Goal: Task Accomplishment & Management: Complete application form

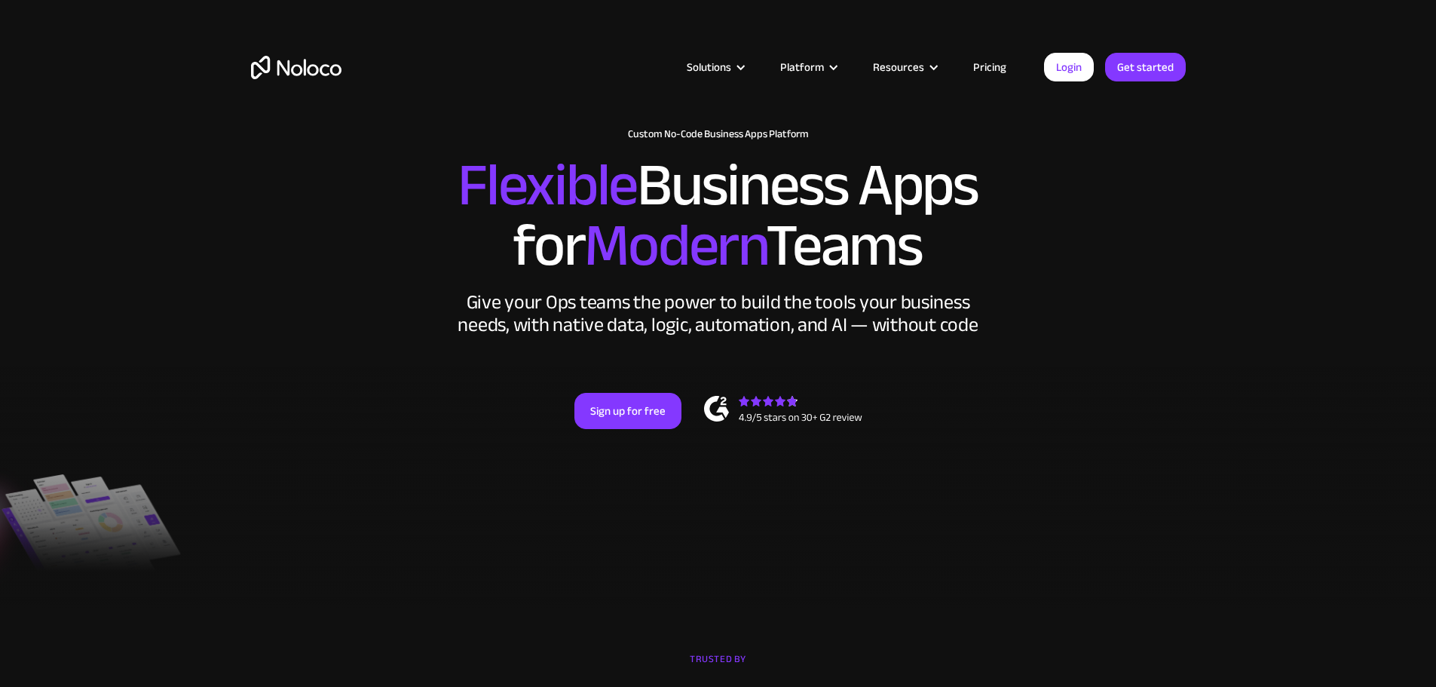
click at [609, 424] on div "New: Connect Noloco to Stripe Custom No-Code Business Apps Platform Flexible Bu…" at bounding box center [718, 293] width 965 height 361
click at [617, 430] on div "New: Connect Noloco to Stripe Custom No-Code Business Apps Platform Flexible Bu…" at bounding box center [718, 293] width 965 height 361
click at [604, 429] on link "Sign up for free" at bounding box center [627, 411] width 107 height 36
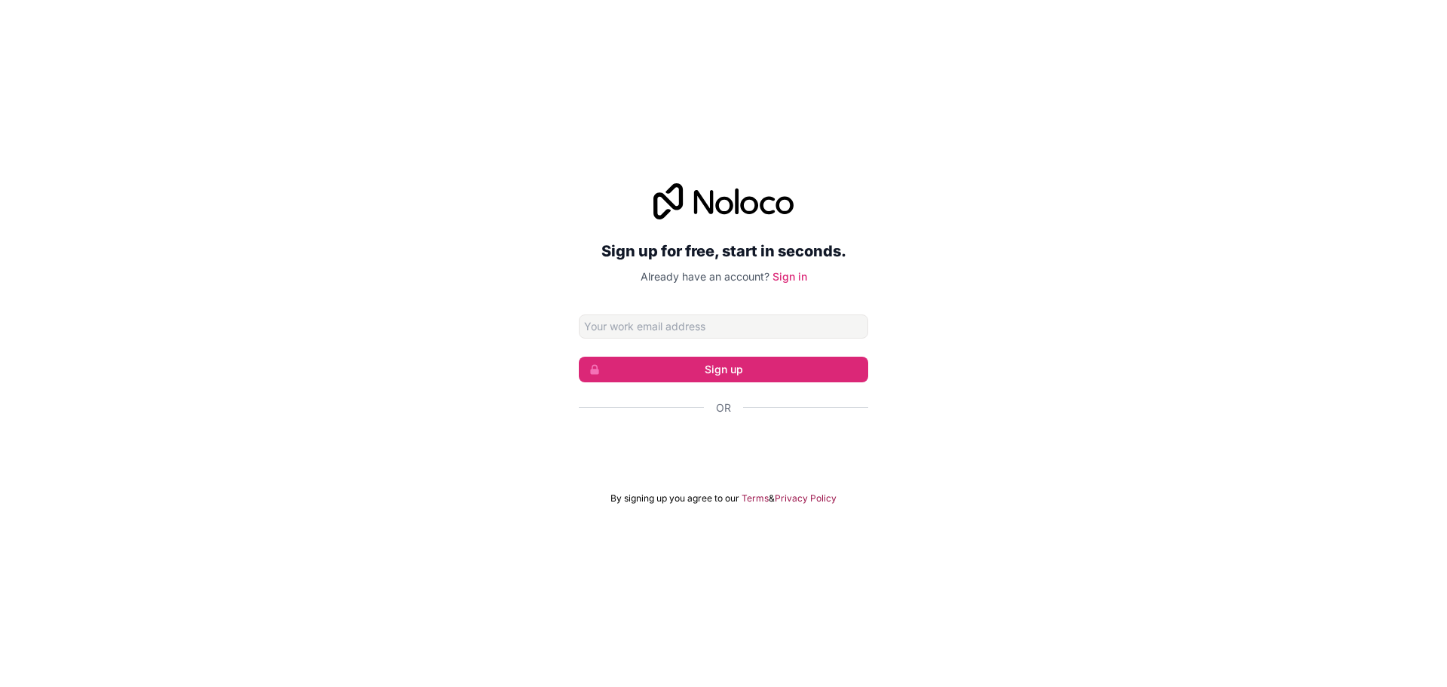
click at [806, 329] on input "Email address" at bounding box center [723, 326] width 289 height 24
type input "[PERSON_NAME][EMAIL_ADDRESS][DOMAIN_NAME]"
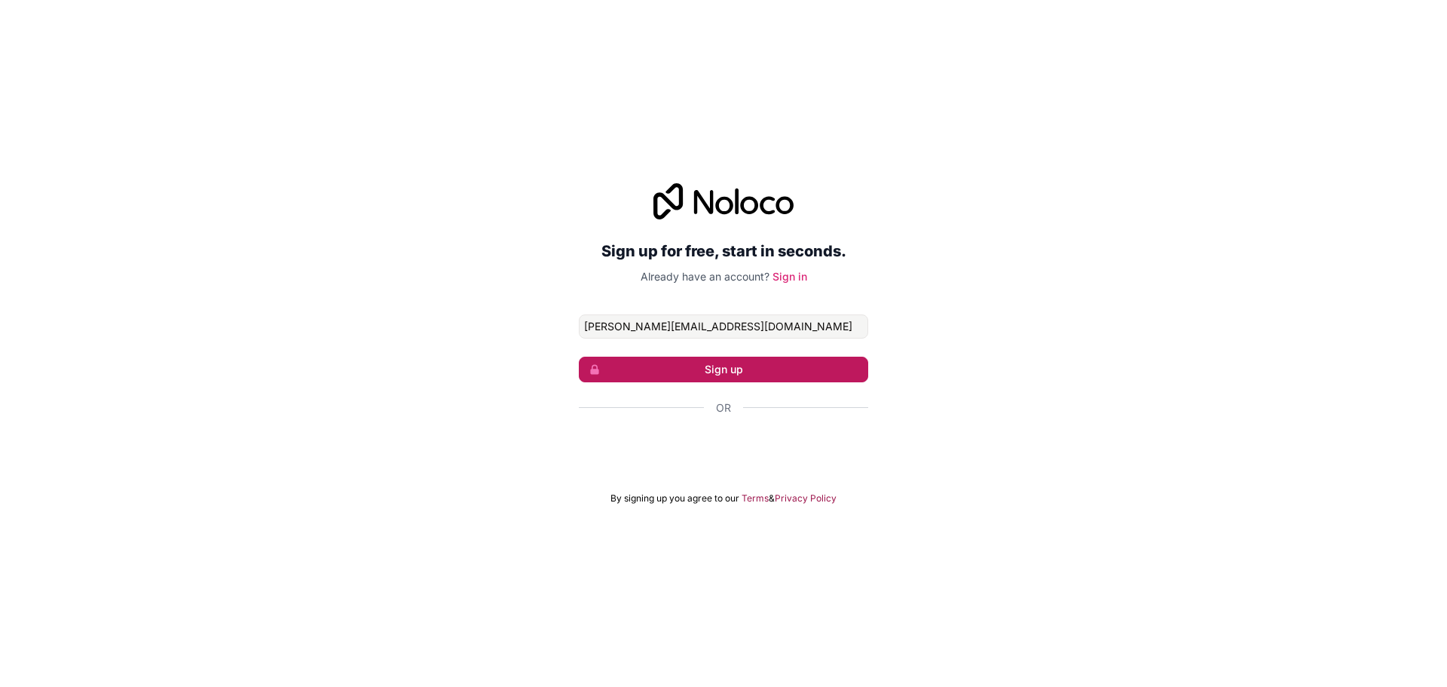
click at [763, 373] on button "Sign up" at bounding box center [723, 369] width 289 height 26
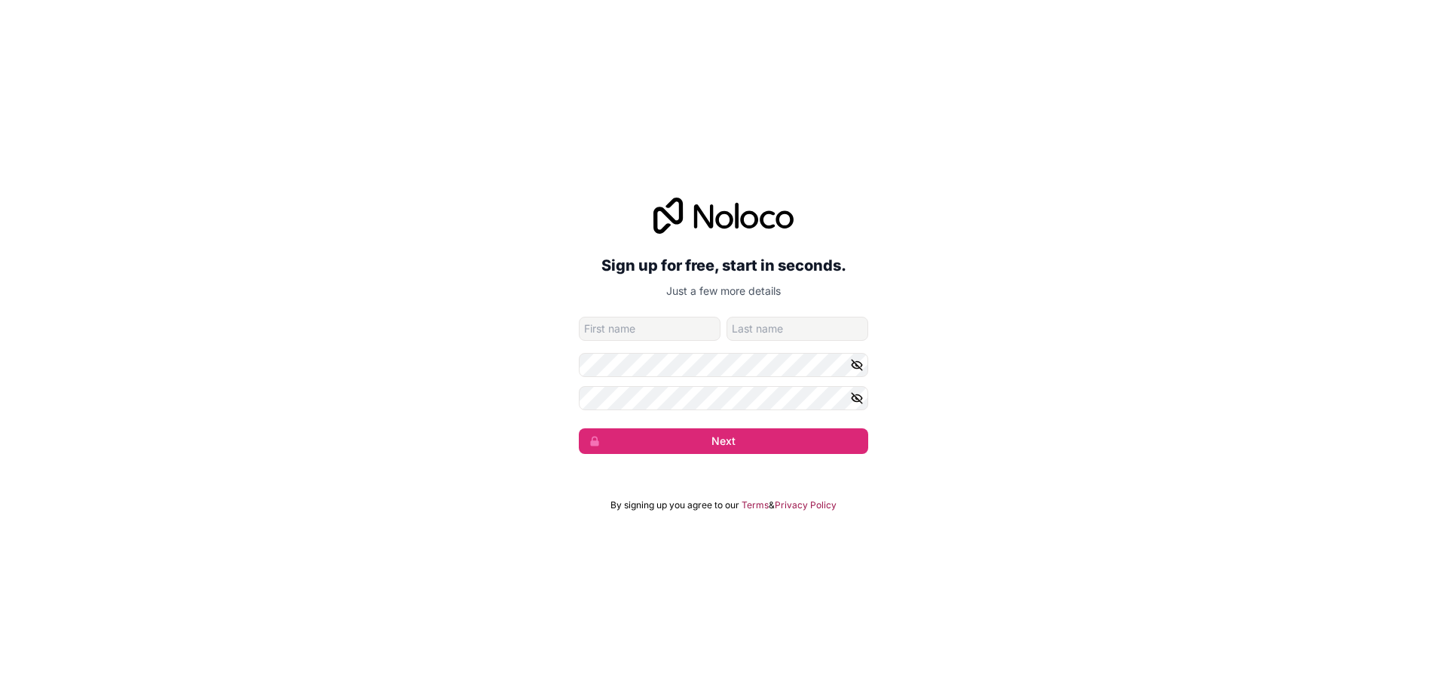
click at [622, 321] on input "given-name" at bounding box center [650, 329] width 142 height 24
type input "Matilda"
type input "Lleshaj"
click at [854, 401] on icon "button" at bounding box center [857, 398] width 14 height 14
click at [850, 363] on icon "button" at bounding box center [857, 365] width 14 height 14
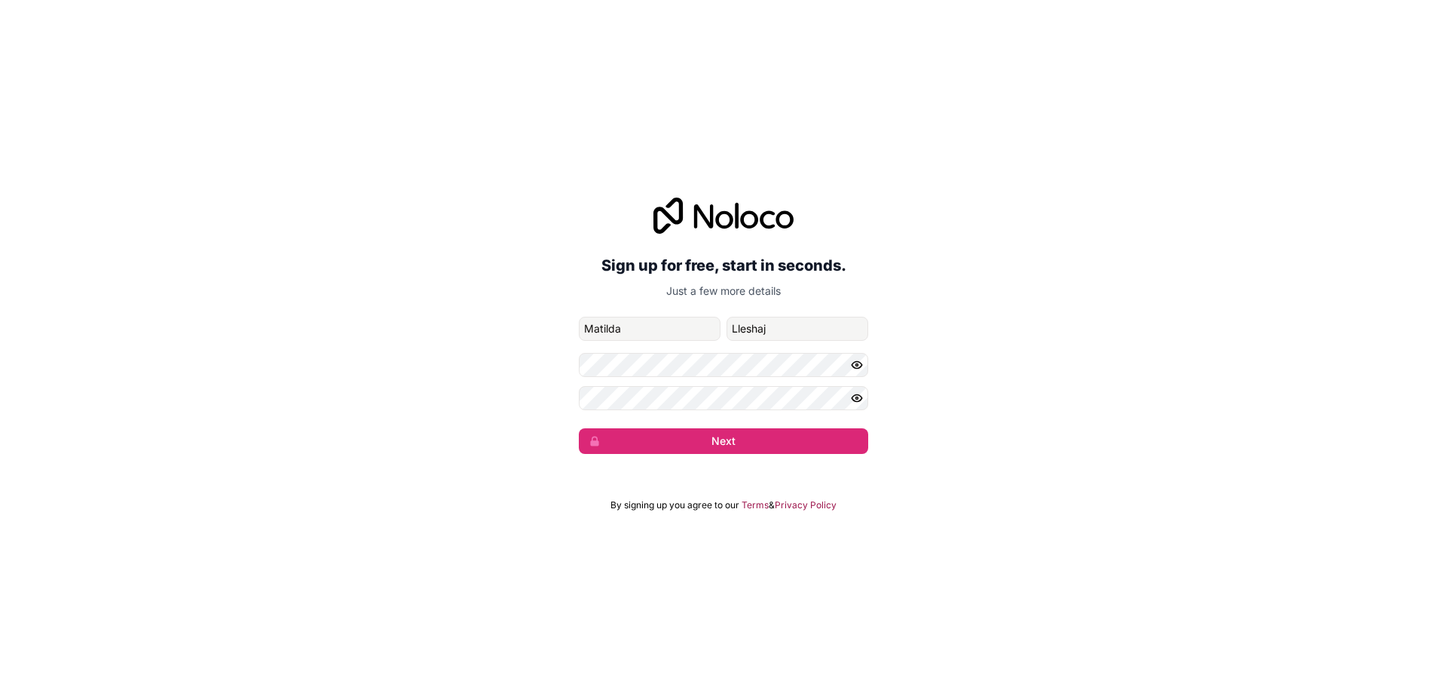
click at [856, 366] on icon "button" at bounding box center [857, 365] width 14 height 14
click at [708, 442] on button "Next" at bounding box center [723, 441] width 289 height 26
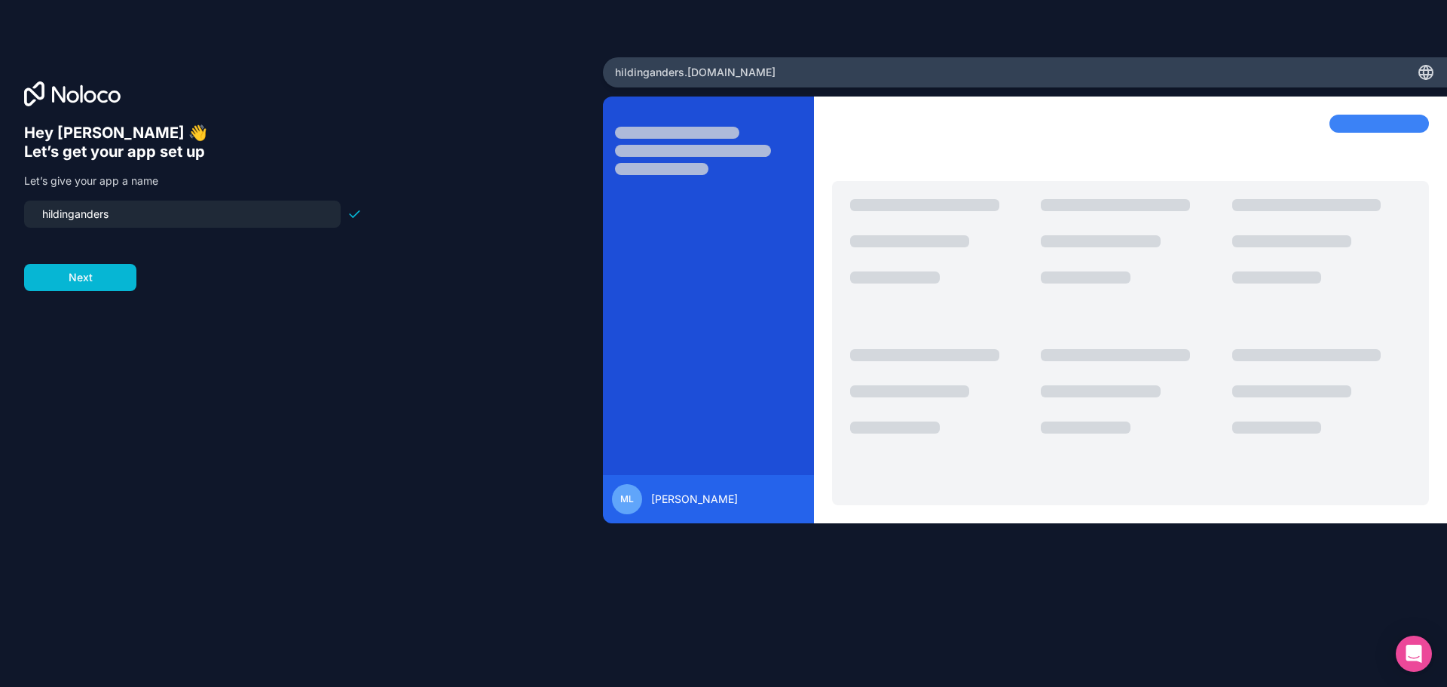
click at [81, 207] on input "hildinganders" at bounding box center [182, 213] width 298 height 21
type input "matildalleshajhildinganders"
click at [115, 275] on button "Next" at bounding box center [80, 277] width 112 height 27
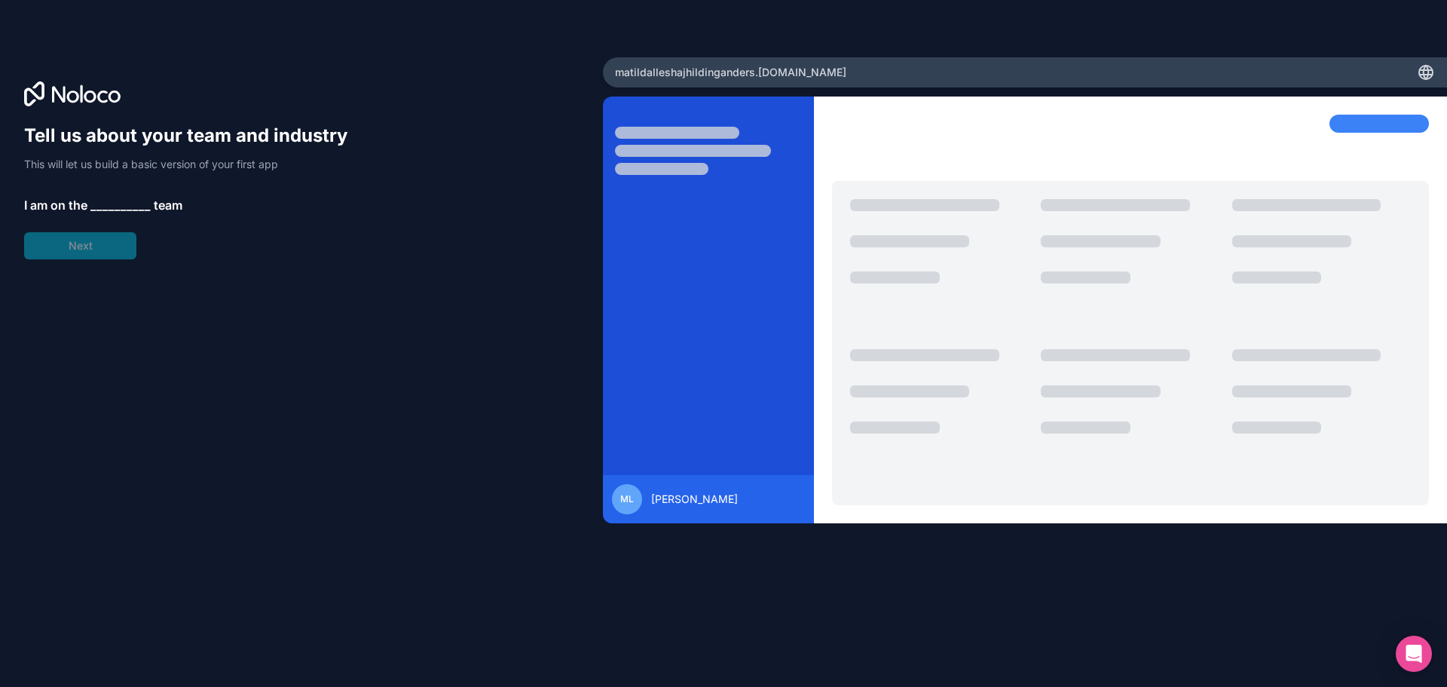
click at [109, 198] on span "__________" at bounding box center [120, 205] width 60 height 18
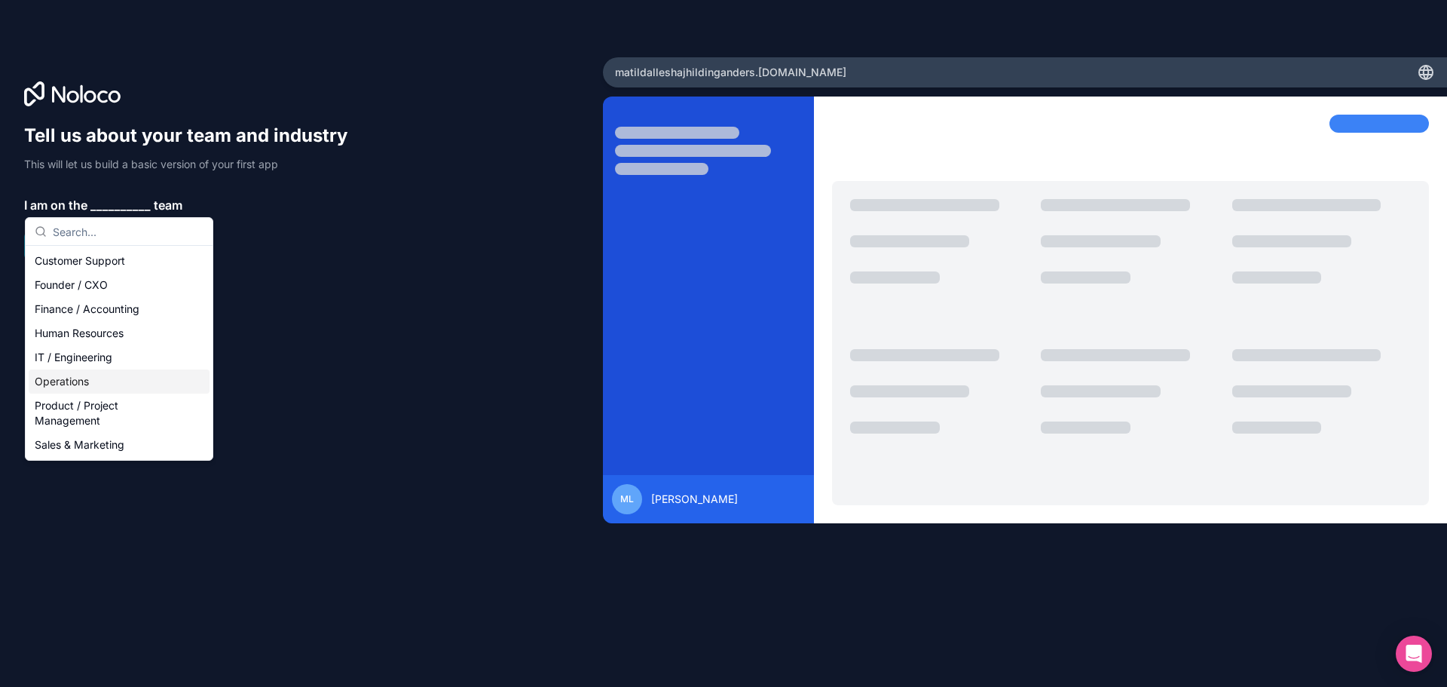
click at [100, 378] on div "Operations" at bounding box center [119, 381] width 181 height 24
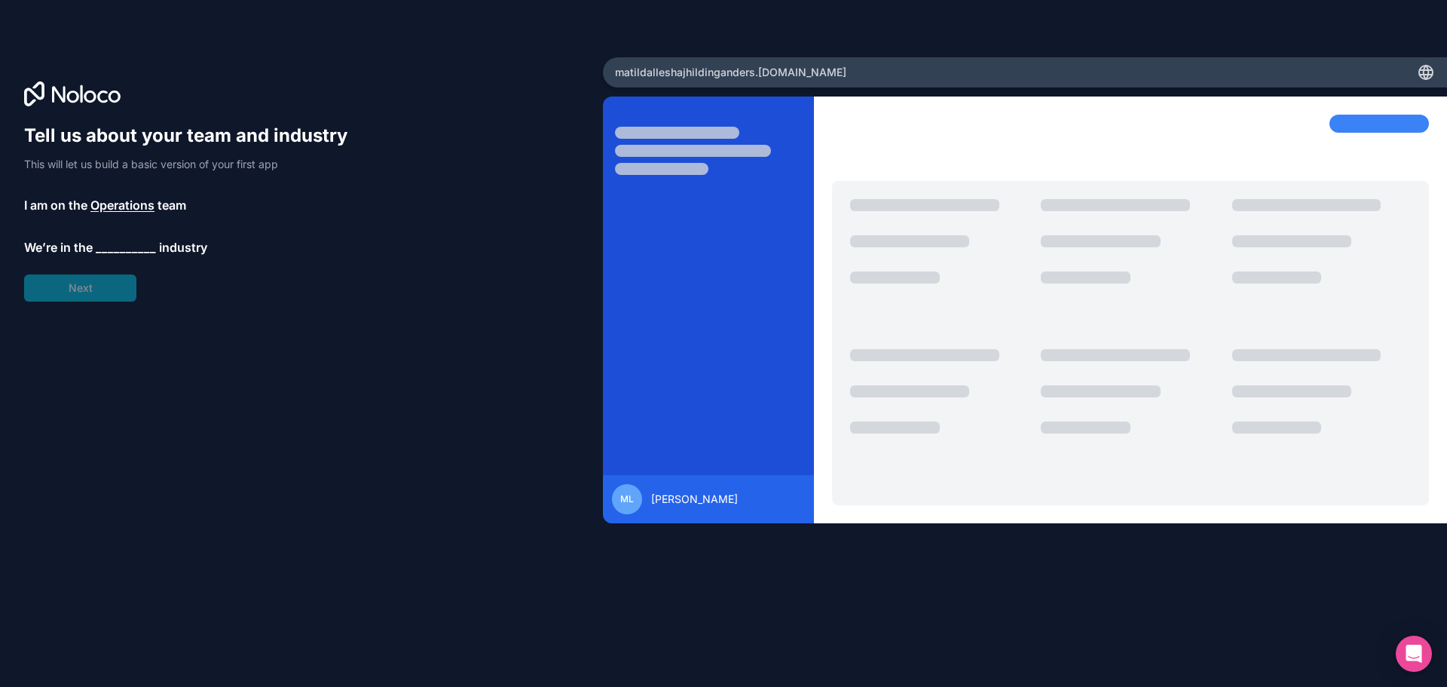
click at [112, 242] on span "__________" at bounding box center [126, 247] width 60 height 18
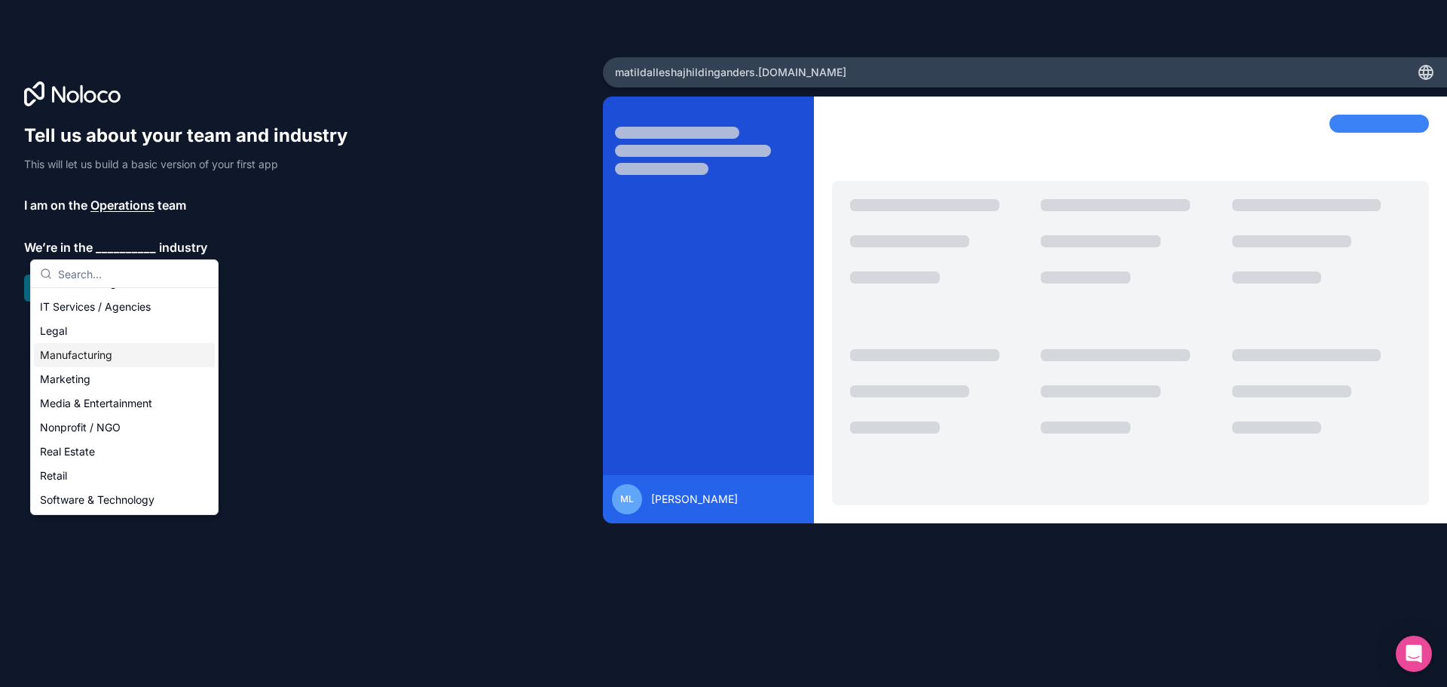
scroll to position [160, 0]
click at [93, 369] on div "Manufacturing" at bounding box center [124, 360] width 181 height 24
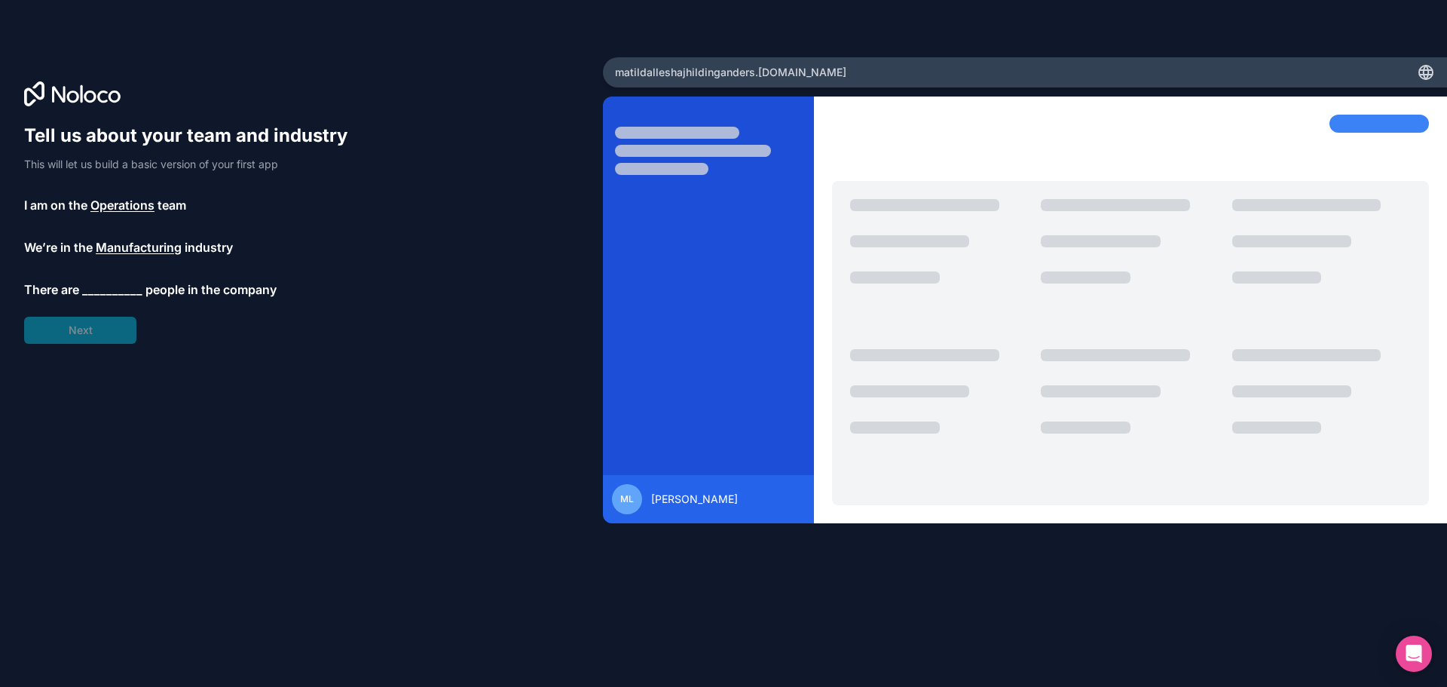
click at [98, 286] on span "__________" at bounding box center [112, 289] width 60 height 18
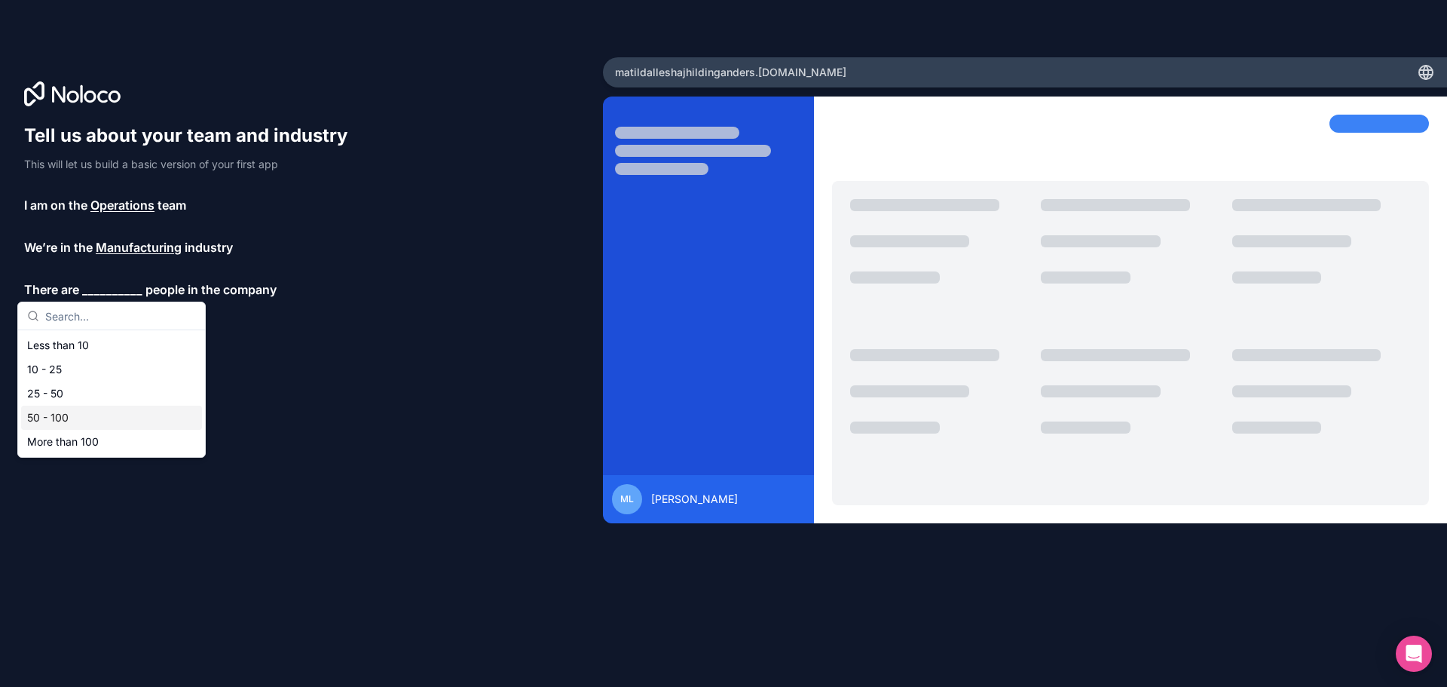
click at [110, 412] on div "50 - 100" at bounding box center [111, 417] width 181 height 24
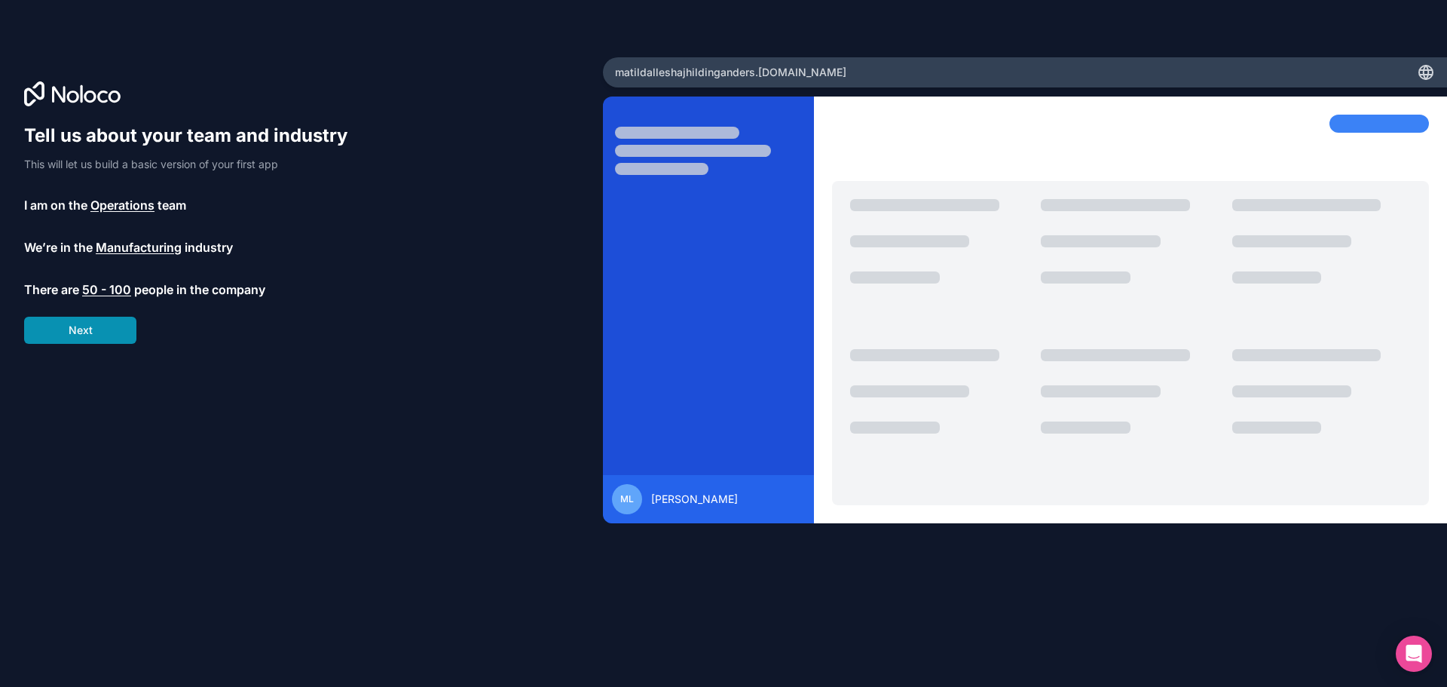
click at [81, 336] on button "Next" at bounding box center [80, 330] width 112 height 27
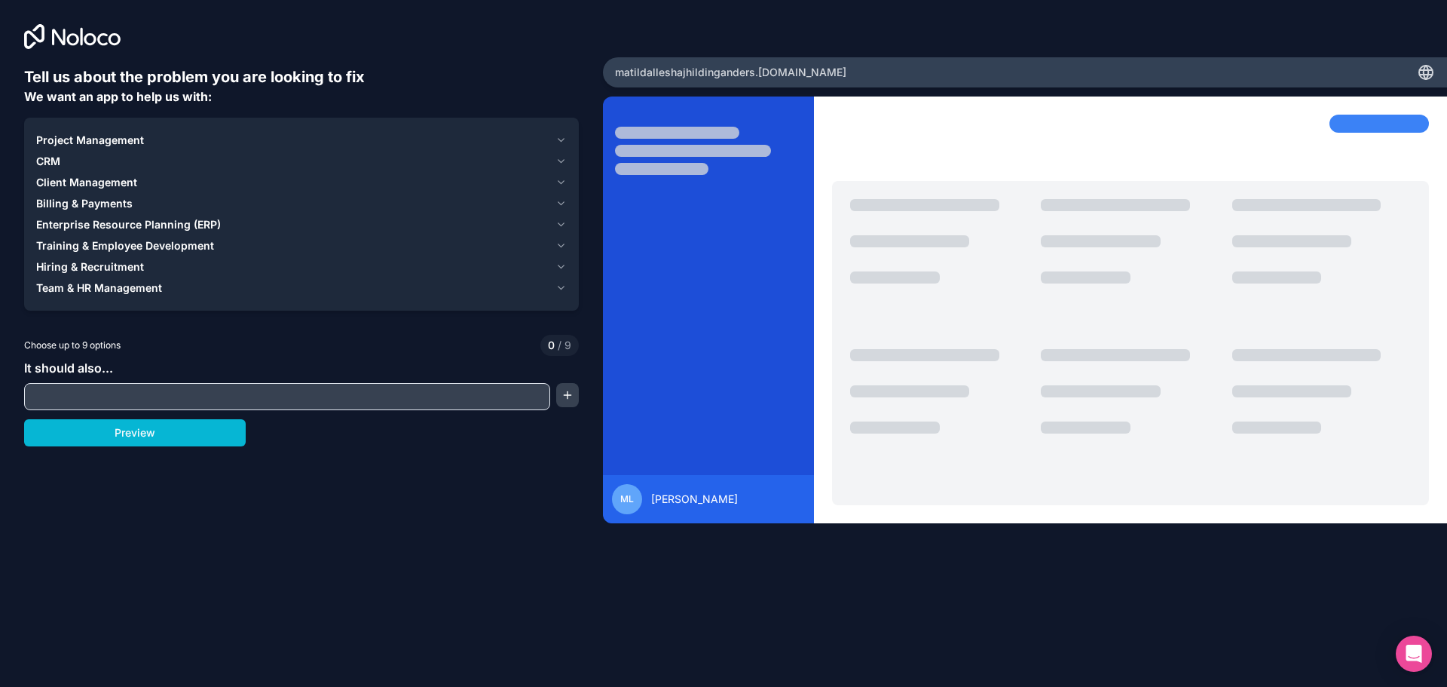
click at [39, 396] on input "text" at bounding box center [287, 396] width 519 height 21
click at [138, 136] on span "Project Management" at bounding box center [90, 140] width 108 height 15
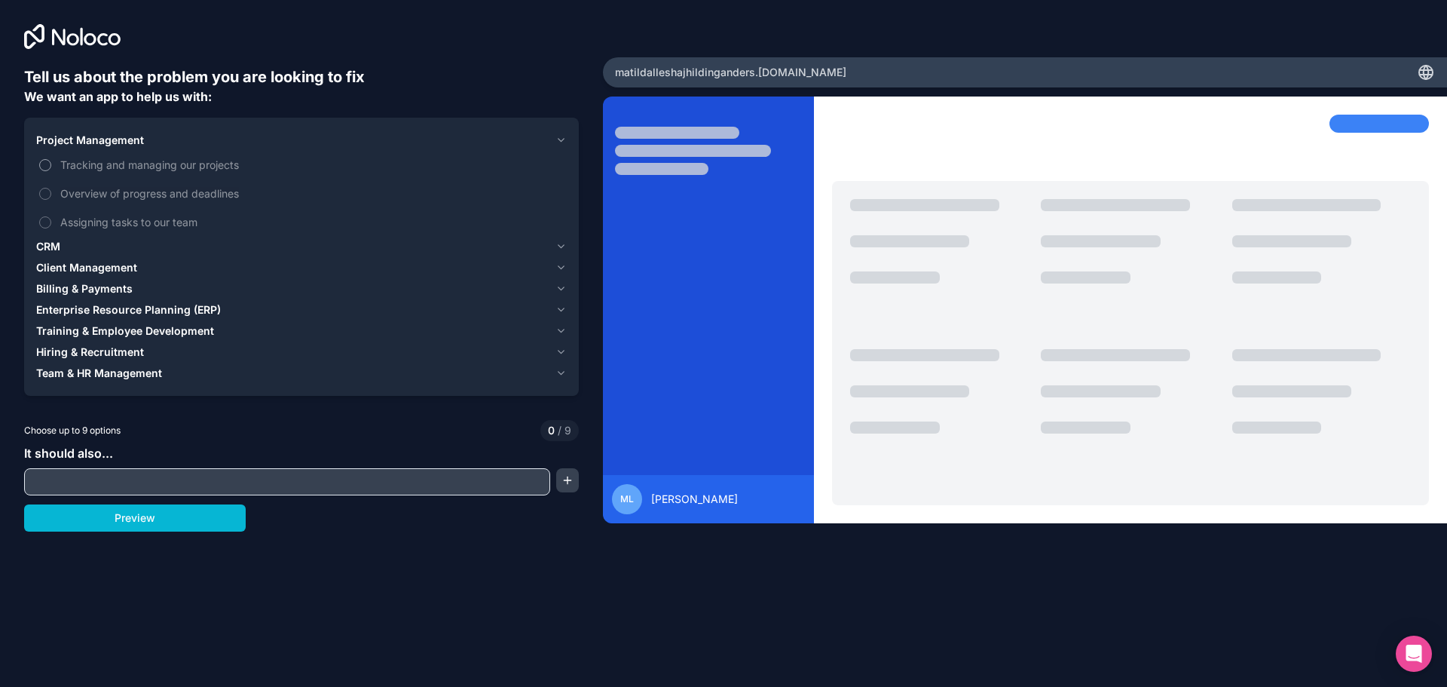
click at [78, 167] on span "Tracking and managing our projects" at bounding box center [311, 165] width 503 height 16
click at [51, 167] on button "Tracking and managing our projects" at bounding box center [45, 165] width 12 height 12
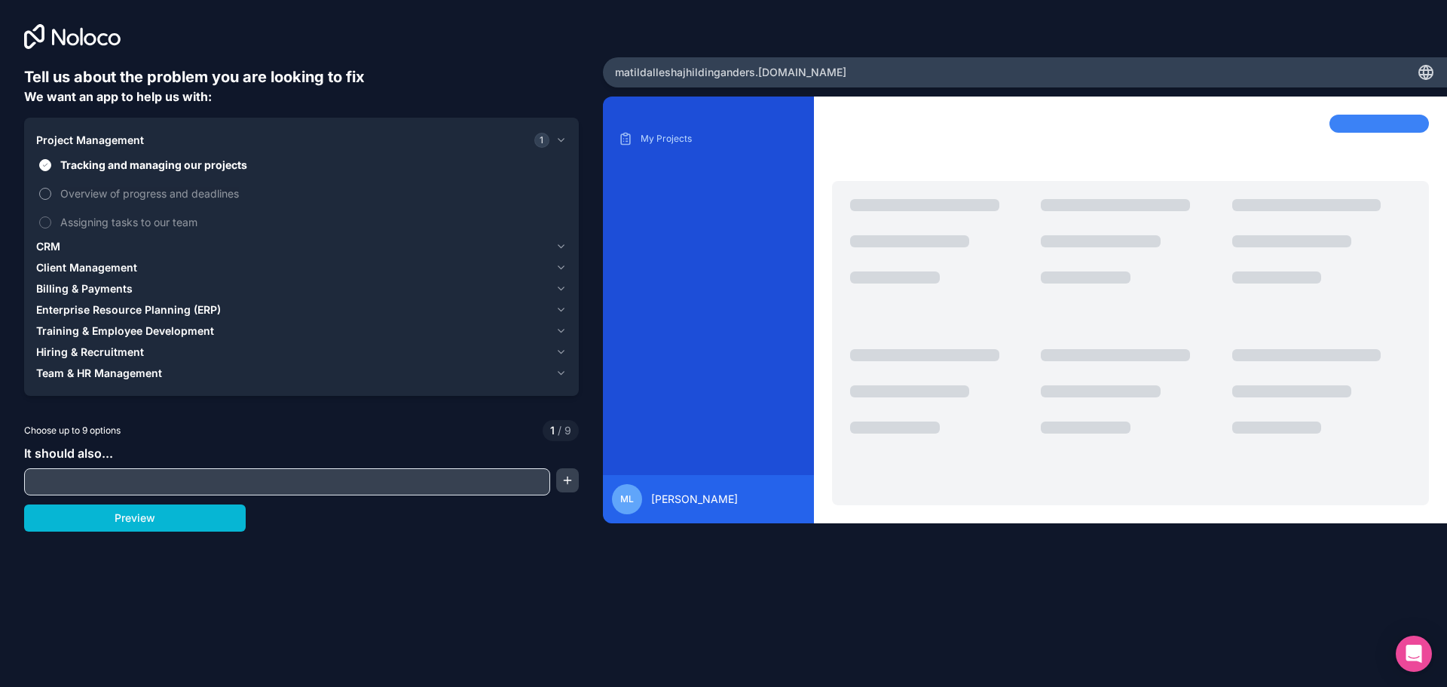
click at [75, 195] on span "Overview of progress and deadlines" at bounding box center [311, 193] width 503 height 16
click at [51, 195] on button "Overview of progress and deadlines" at bounding box center [45, 194] width 12 height 12
click at [89, 227] on span "Assigning tasks to our team" at bounding box center [311, 222] width 503 height 16
click at [51, 227] on button "Assigning tasks to our team" at bounding box center [45, 222] width 12 height 12
click at [98, 235] on label "Assigning tasks to our team" at bounding box center [301, 222] width 531 height 28
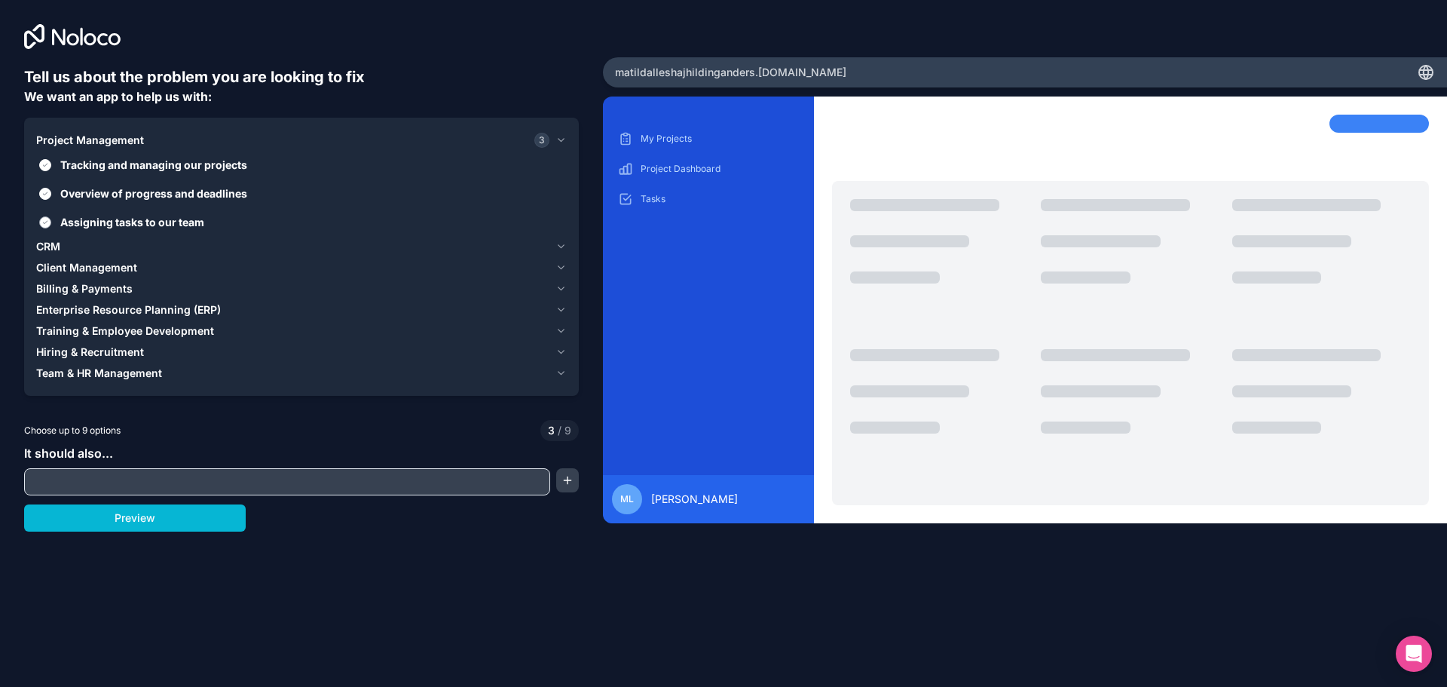
click at [51, 228] on button "Assigning tasks to our team" at bounding box center [45, 222] width 12 height 12
drag, startPoint x: 87, startPoint y: 222, endPoint x: 84, endPoint y: 237, distance: 15.2
click at [84, 223] on span "Assigning tasks to our team" at bounding box center [311, 222] width 503 height 16
click at [85, 242] on div "CRM" at bounding box center [292, 246] width 513 height 15
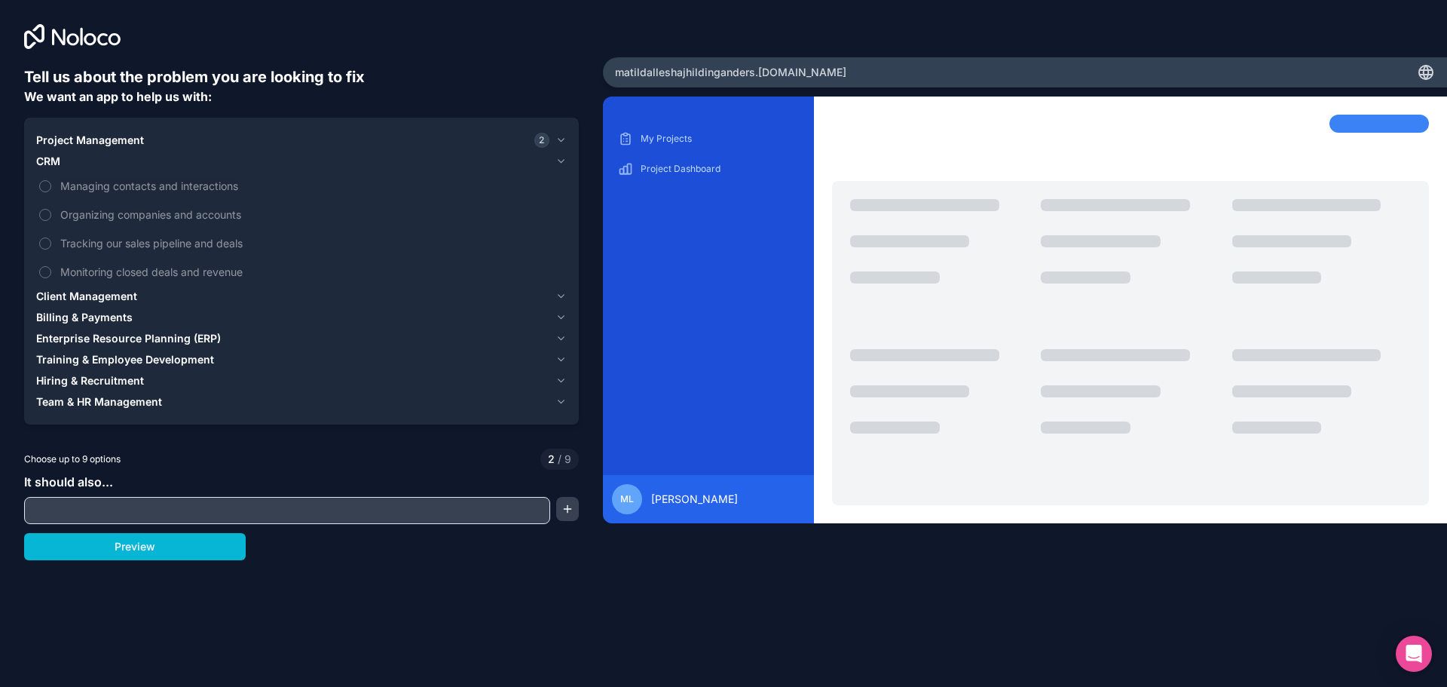
click at [70, 144] on span "Project Management" at bounding box center [90, 140] width 108 height 15
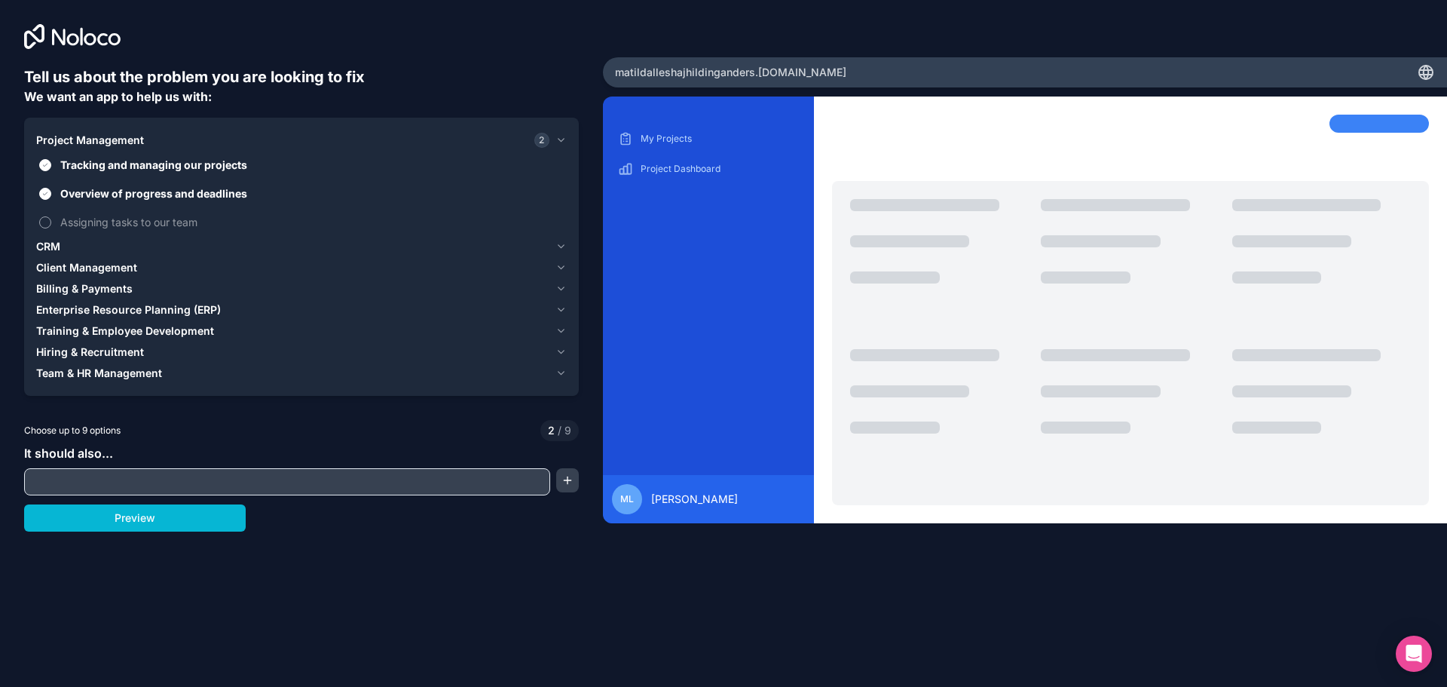
click at [52, 226] on label "Assigning tasks to our team" at bounding box center [301, 222] width 531 height 28
click at [51, 226] on button "Assigning tasks to our team" at bounding box center [45, 222] width 12 height 12
click at [72, 249] on div "CRM" at bounding box center [292, 246] width 513 height 15
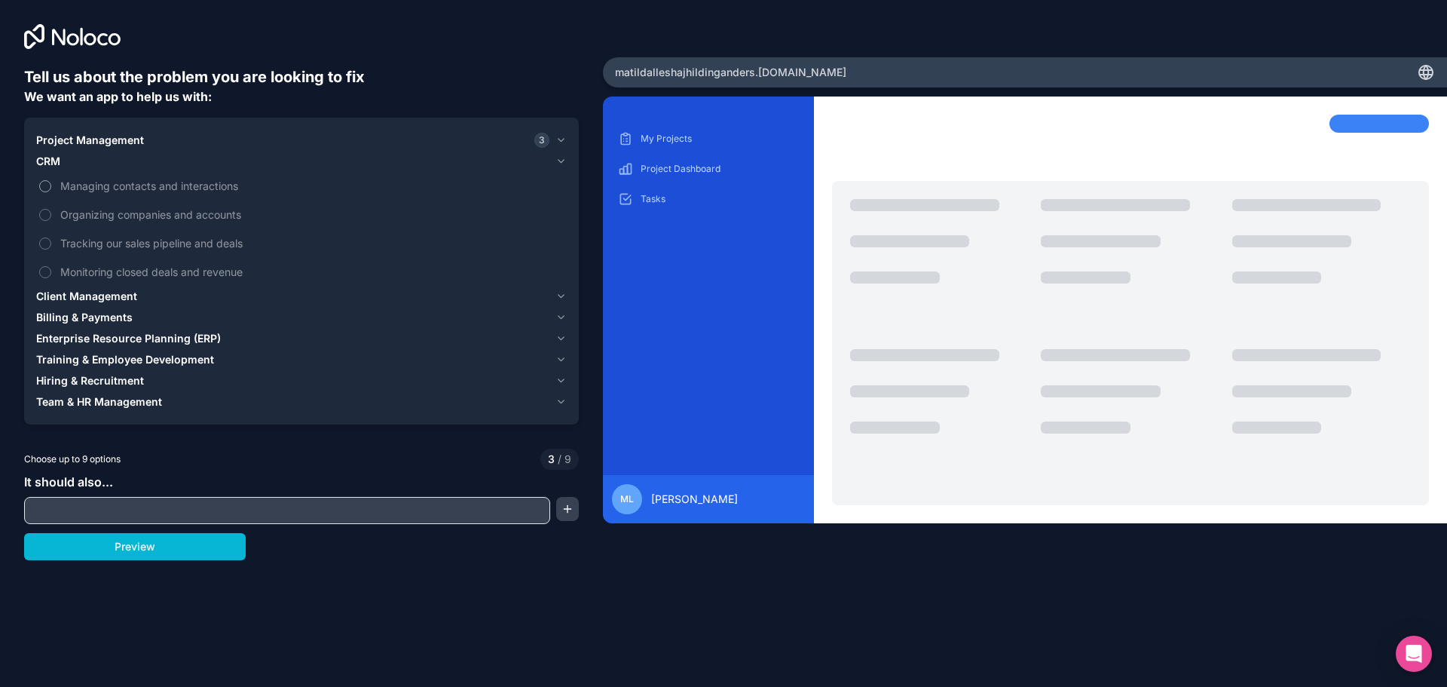
click at [87, 189] on span "Managing contacts and interactions" at bounding box center [311, 186] width 503 height 16
click at [51, 189] on button "Managing contacts and interactions" at bounding box center [45, 186] width 12 height 12
click at [237, 209] on span "Organizing companies and accounts" at bounding box center [311, 215] width 503 height 16
click at [51, 209] on button "Organizing companies and accounts" at bounding box center [45, 215] width 12 height 12
click at [197, 242] on span "Tracking our sales pipeline and deals" at bounding box center [311, 243] width 503 height 16
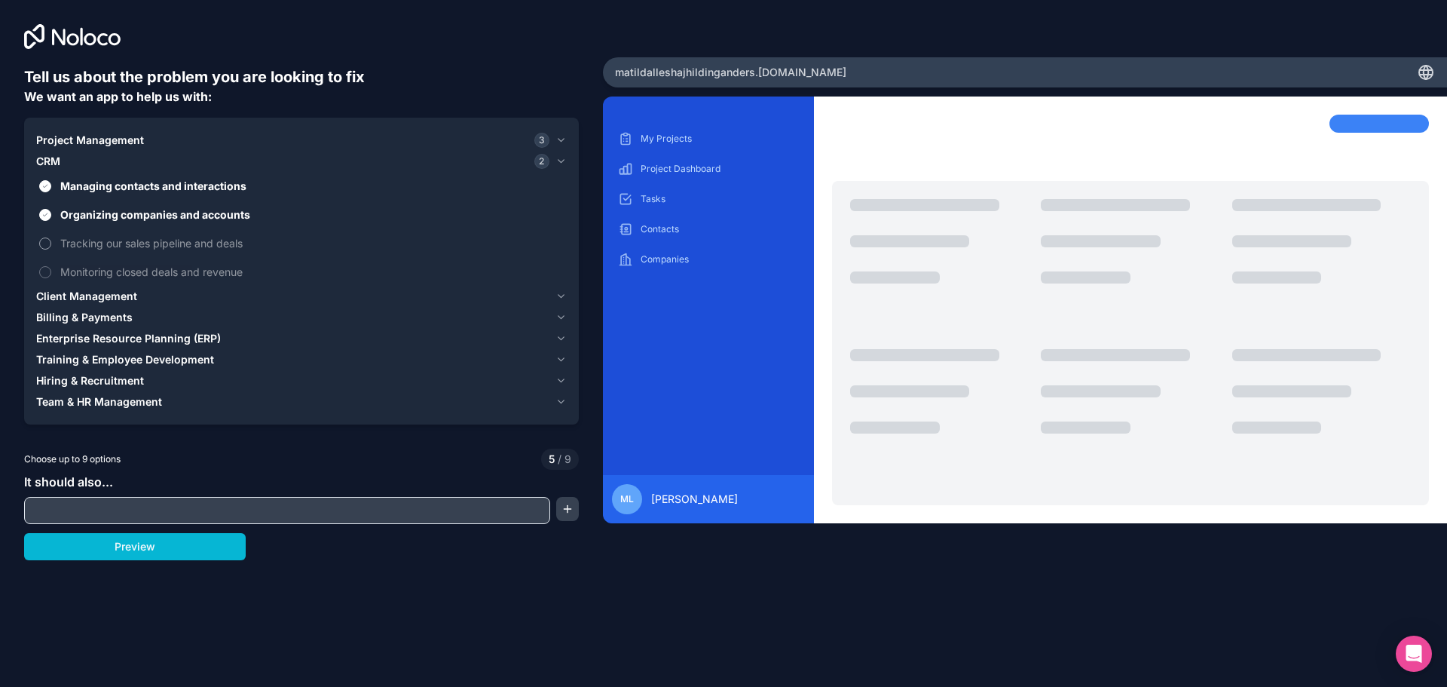
click at [51, 242] on button "Tracking our sales pipeline and deals" at bounding box center [45, 243] width 12 height 12
click at [218, 269] on span "Monitoring closed deals and revenue" at bounding box center [311, 272] width 503 height 16
click at [51, 269] on button "Monitoring closed deals and revenue" at bounding box center [45, 272] width 12 height 12
click at [117, 341] on span "Enterprise Resource Planning (ERP)" at bounding box center [128, 338] width 185 height 15
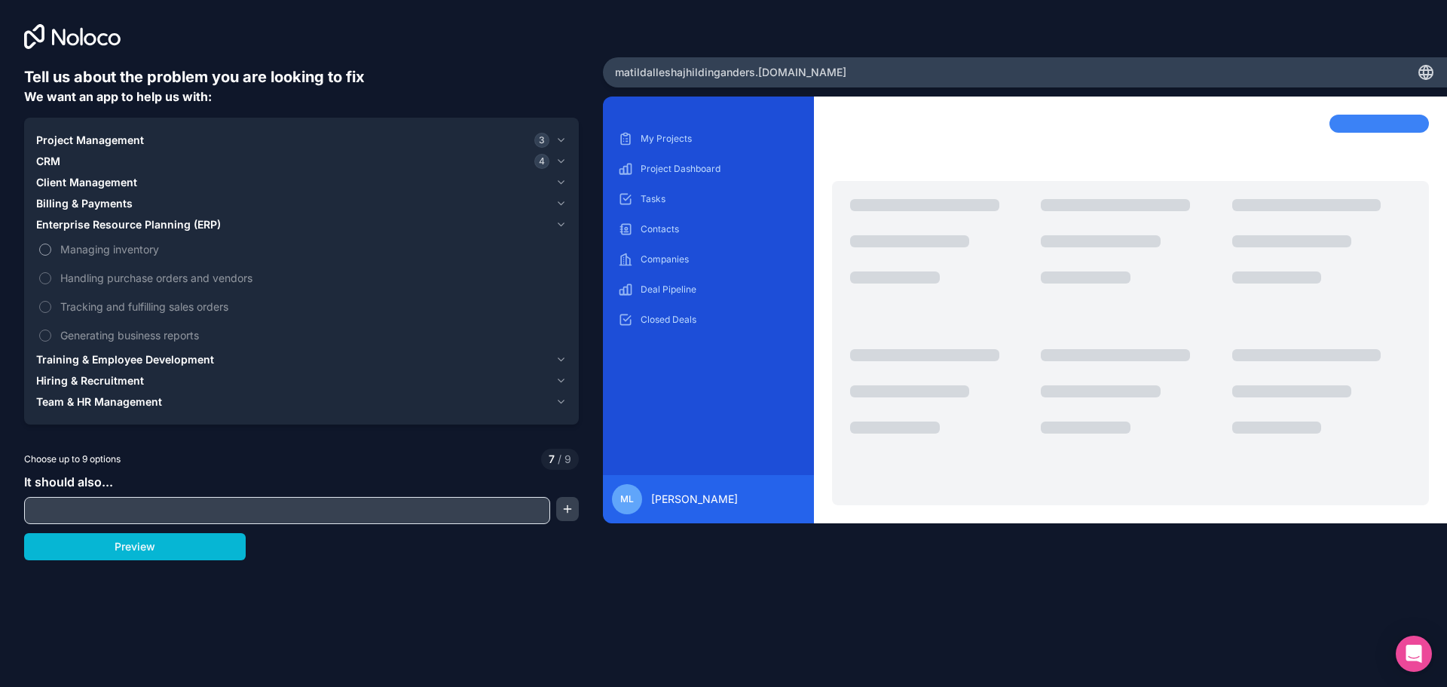
click at [87, 252] on span "Managing inventory" at bounding box center [311, 249] width 503 height 16
click at [51, 252] on button "Managing inventory" at bounding box center [45, 249] width 12 height 12
click at [78, 285] on span "Handling purchase orders and vendors" at bounding box center [311, 278] width 503 height 16
click at [51, 284] on button "Handling purchase orders and vendors" at bounding box center [45, 278] width 12 height 12
click at [82, 314] on label "Tracking and fulfilling sales orders" at bounding box center [301, 306] width 531 height 28
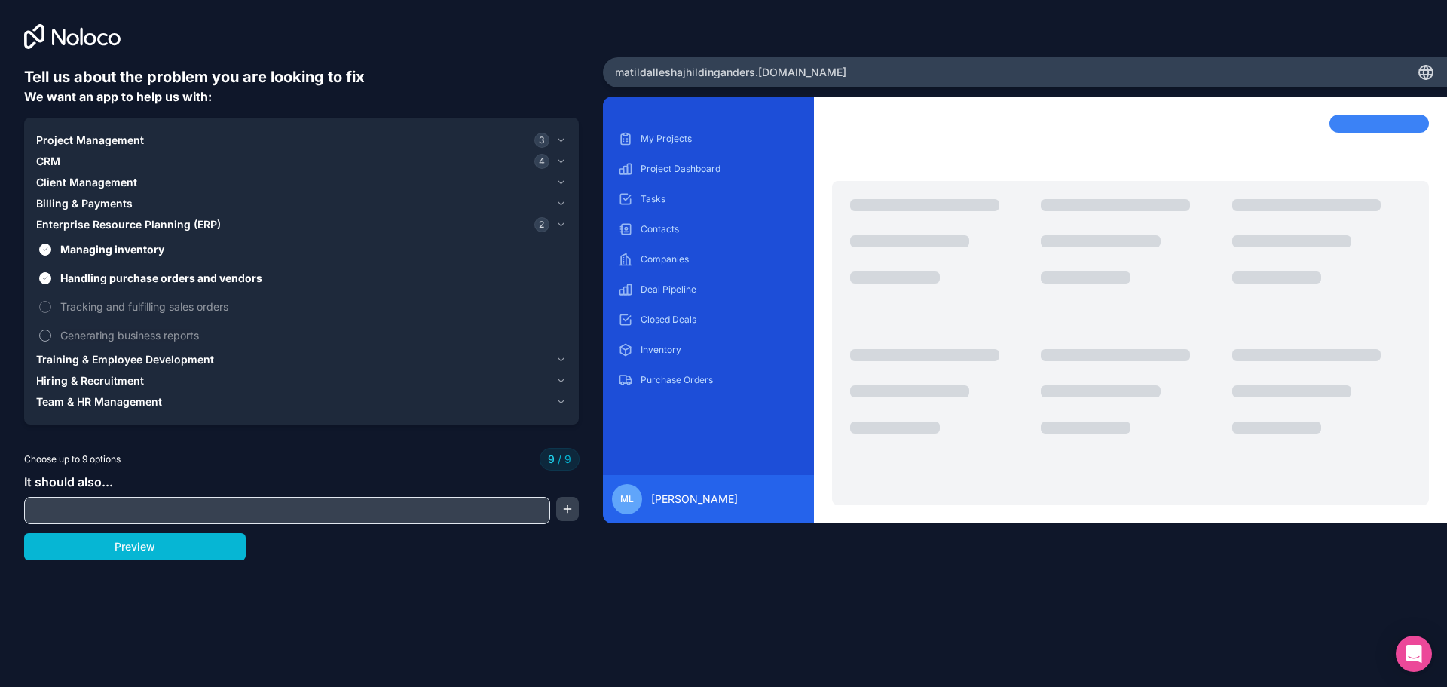
click at [91, 339] on span "Generating business reports" at bounding box center [311, 335] width 503 height 16
click at [93, 316] on label "Tracking and fulfilling sales orders" at bounding box center [301, 306] width 531 height 28
click at [110, 340] on span "Generating business reports" at bounding box center [311, 335] width 503 height 16
click at [113, 311] on span "Tracking and fulfilling sales orders" at bounding box center [311, 306] width 503 height 16
click at [127, 516] on input "text" at bounding box center [287, 510] width 519 height 21
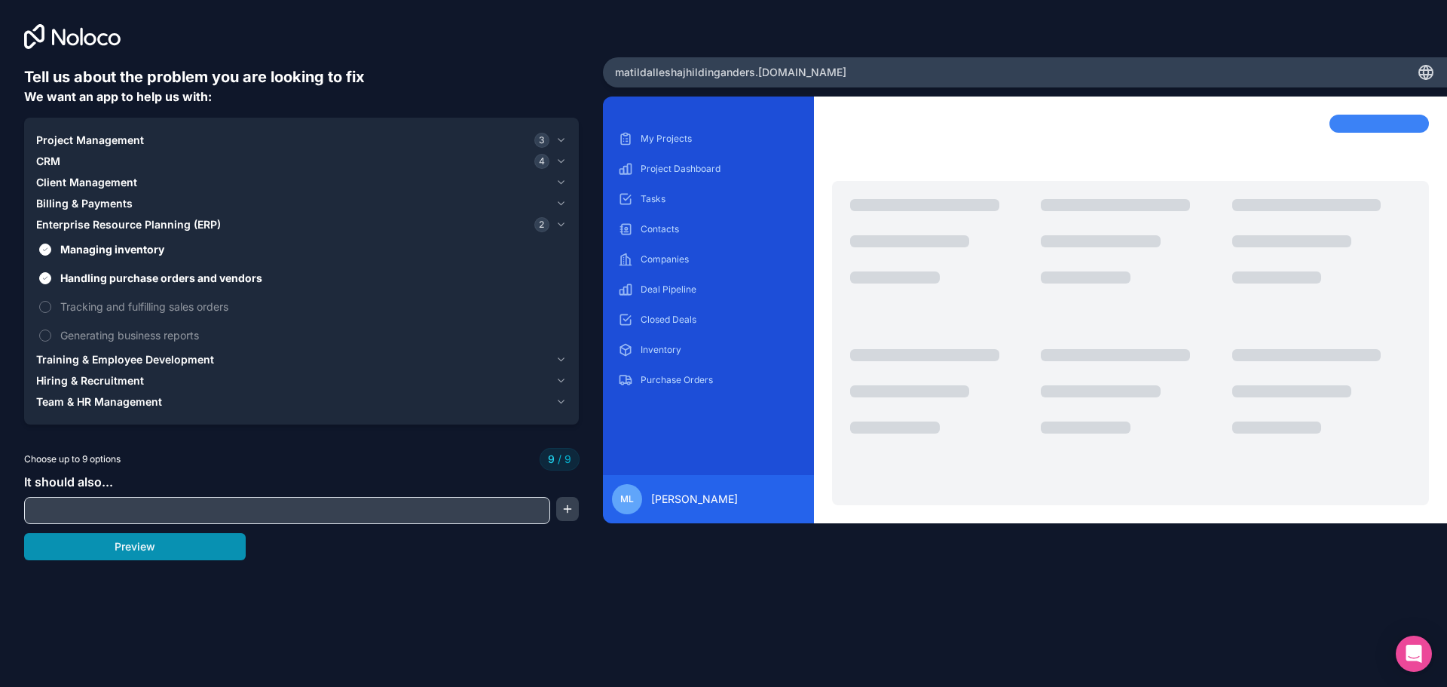
click at [122, 555] on button "Preview" at bounding box center [135, 546] width 222 height 27
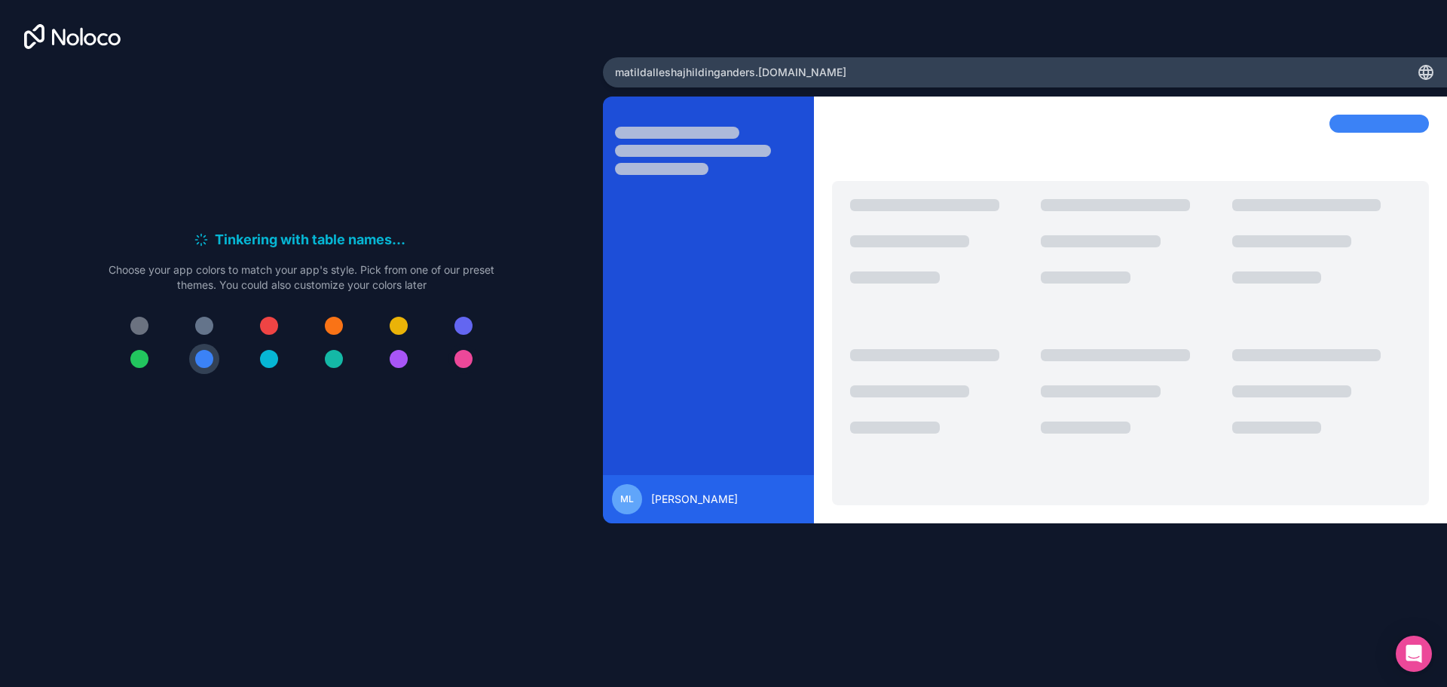
click at [450, 361] on div at bounding box center [302, 342] width 386 height 63
click at [453, 363] on button at bounding box center [463, 359] width 30 height 30
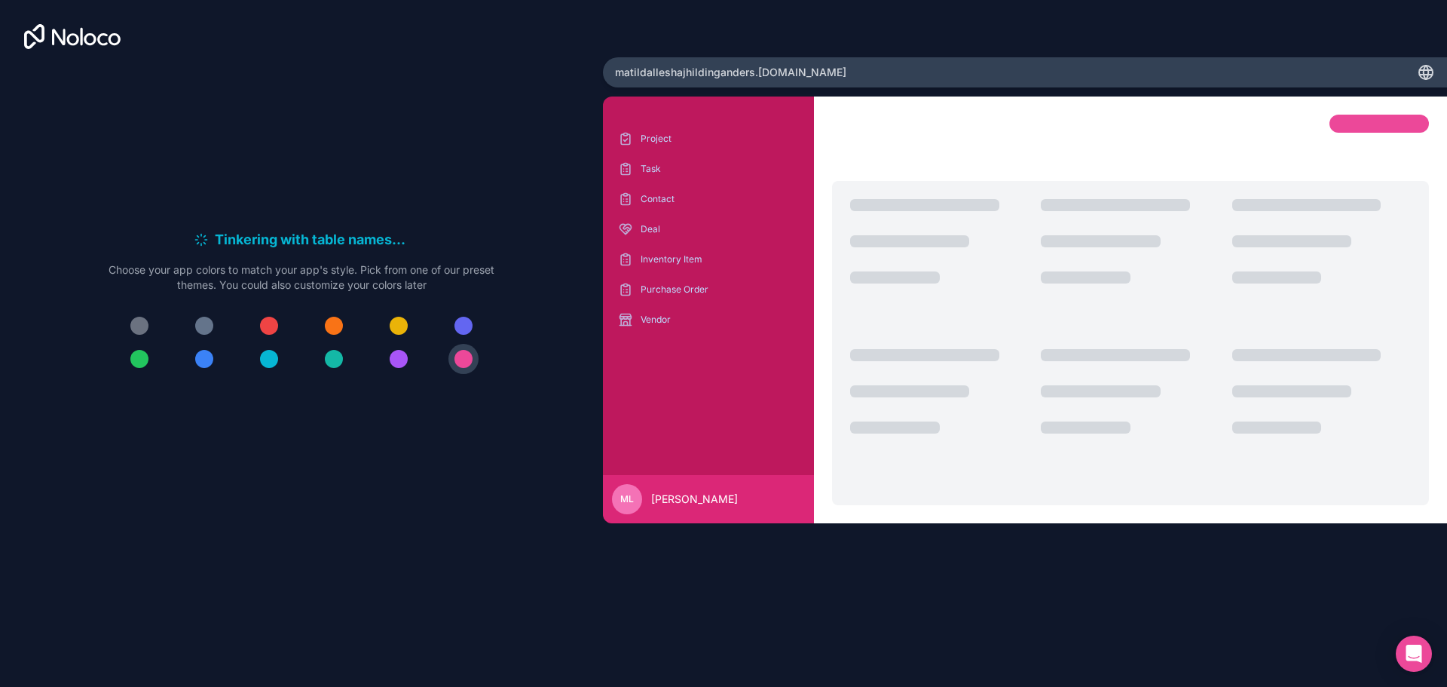
click at [372, 473] on div "Tinkering with table names . . . Meanwhile, let's personalize it! Choose your a…" at bounding box center [301, 307] width 555 height 482
click at [418, 93] on div "Tinkering with table names . . . Meanwhile, let's personalize it! Choose your a…" at bounding box center [301, 307] width 555 height 482
click at [494, 111] on div "Customizing views . . . Meanwhile, let's personalize it! Choose your app colors…" at bounding box center [301, 307] width 555 height 482
click at [527, 552] on div "Generating record views . . . Meanwhile, let's personalize it! Choose your app …" at bounding box center [301, 286] width 603 height 572
click at [622, 426] on div "Project Task Contact Deal Inventory Item Purchase Order Vendor" at bounding box center [708, 295] width 187 height 336
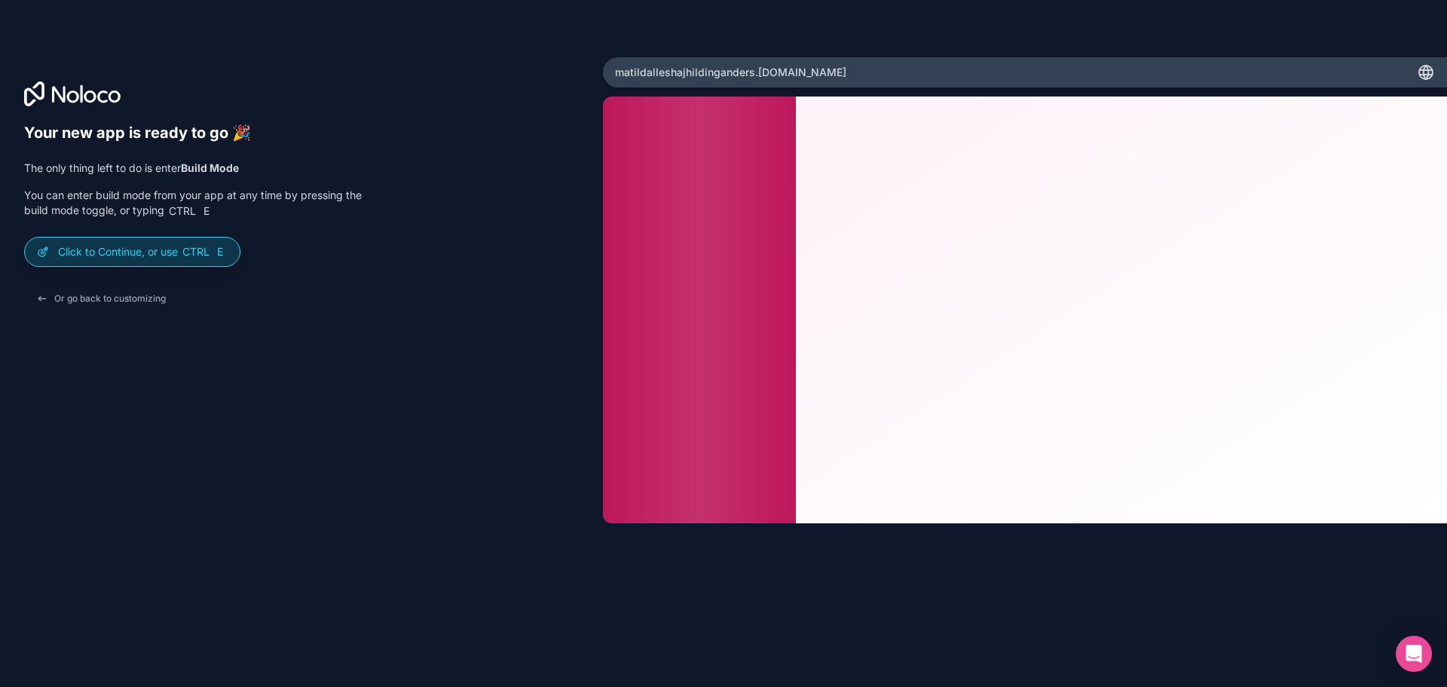
click at [182, 243] on div "Click to Continue, or use Ctrl E" at bounding box center [132, 251] width 215 height 29
